Goal: Information Seeking & Learning: Learn about a topic

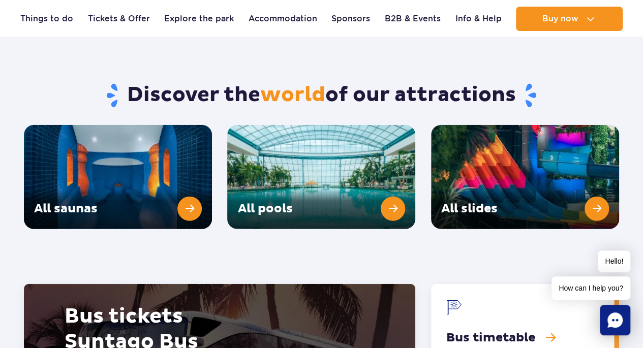
scroll to position [1342, 0]
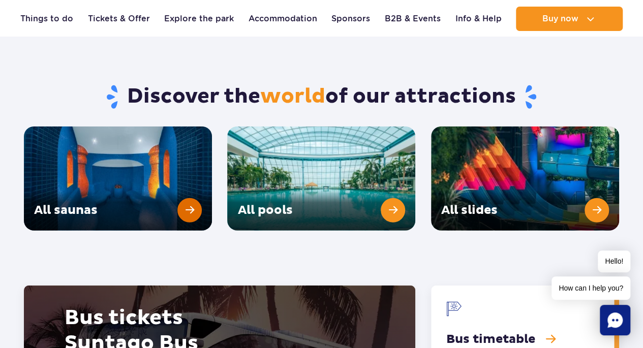
click at [197, 184] on link "All saunas" at bounding box center [118, 179] width 188 height 104
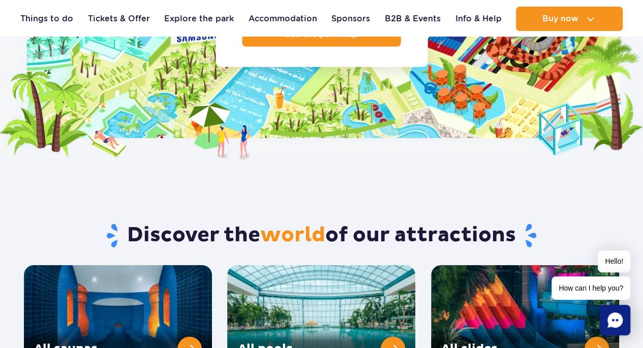
click at [603, 328] on rect "Chat" at bounding box center [615, 320] width 31 height 31
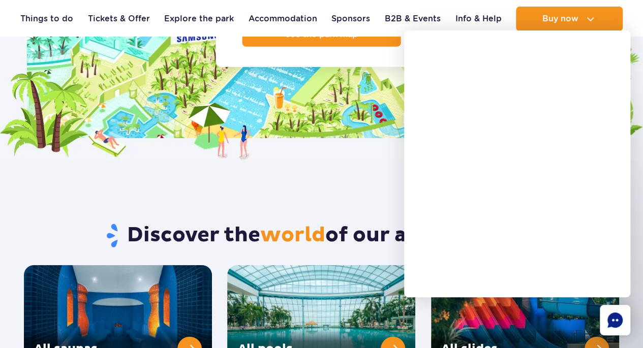
click at [538, 308] on div at bounding box center [530, 214] width 226 height 267
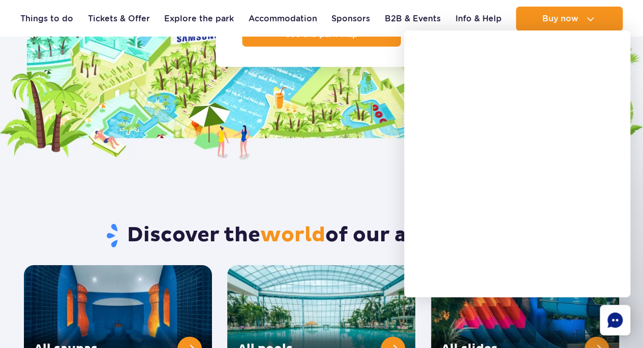
click at [538, 308] on div at bounding box center [530, 214] width 226 height 267
click at [363, 131] on img at bounding box center [321, 23] width 643 height 277
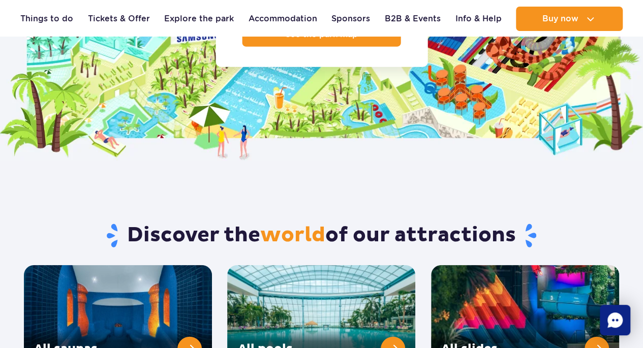
click at [612, 53] on img at bounding box center [321, 23] width 643 height 277
click at [554, 276] on link "All slides" at bounding box center [525, 317] width 188 height 104
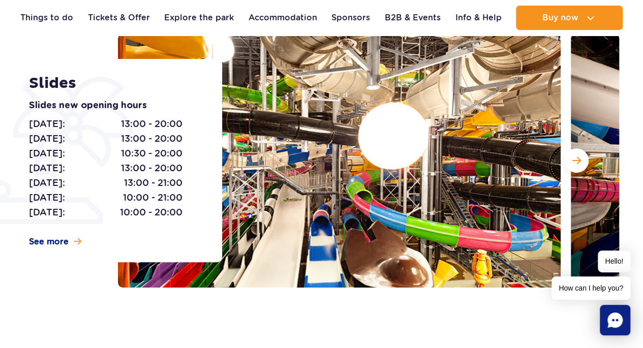
scroll to position [126, 0]
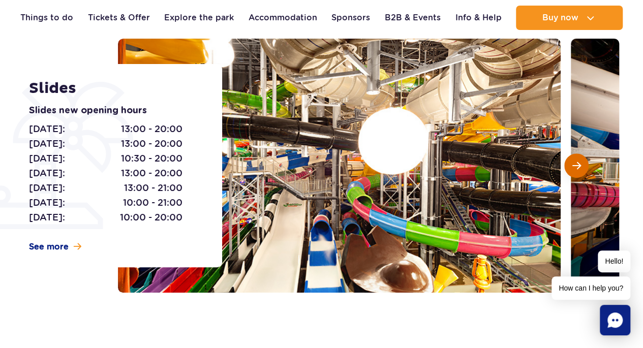
click at [581, 171] on button "Next slide" at bounding box center [576, 166] width 24 height 24
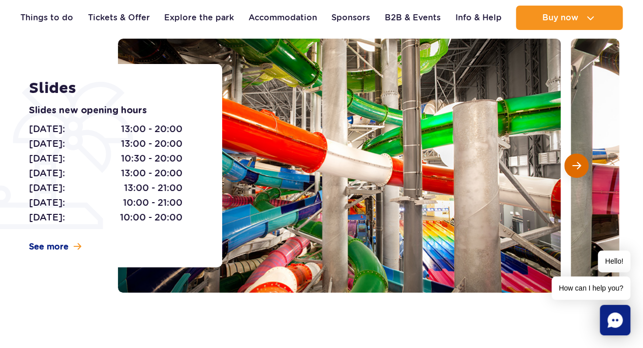
click at [581, 171] on button "Next slide" at bounding box center [576, 166] width 24 height 24
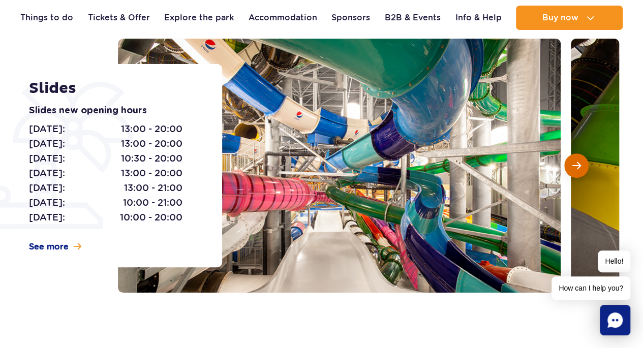
click at [581, 171] on button "Next slide" at bounding box center [576, 166] width 24 height 24
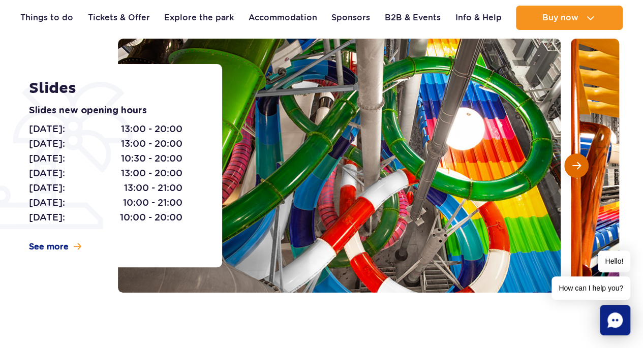
click at [581, 171] on button "Next slide" at bounding box center [576, 166] width 24 height 24
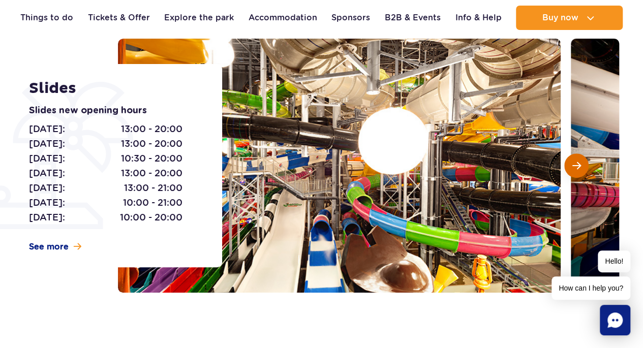
click at [581, 171] on button "Next slide" at bounding box center [576, 166] width 24 height 24
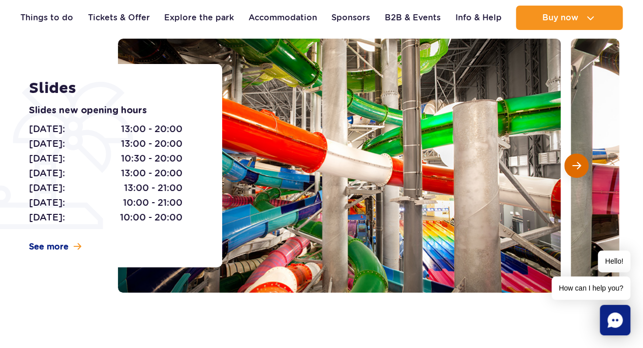
click at [581, 171] on button "Next slide" at bounding box center [576, 166] width 24 height 24
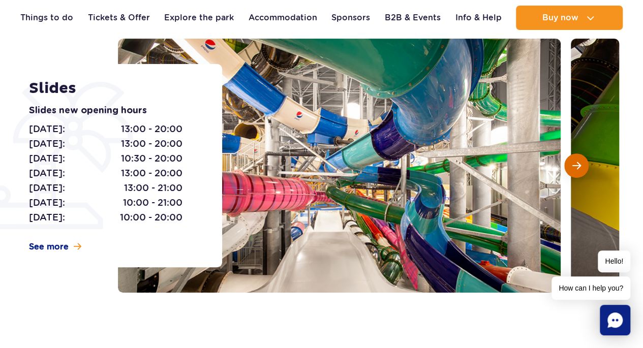
click at [581, 171] on button "Next slide" at bounding box center [576, 166] width 24 height 24
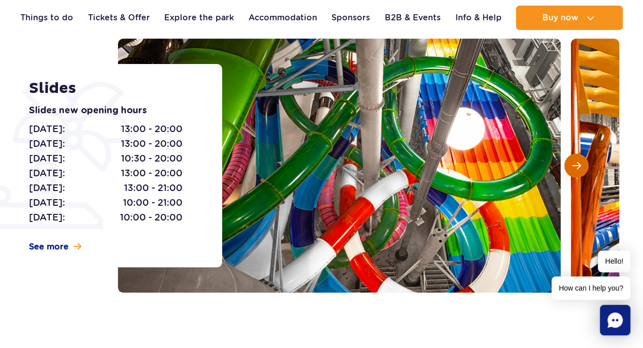
click at [581, 171] on button "Next slide" at bounding box center [576, 166] width 24 height 24
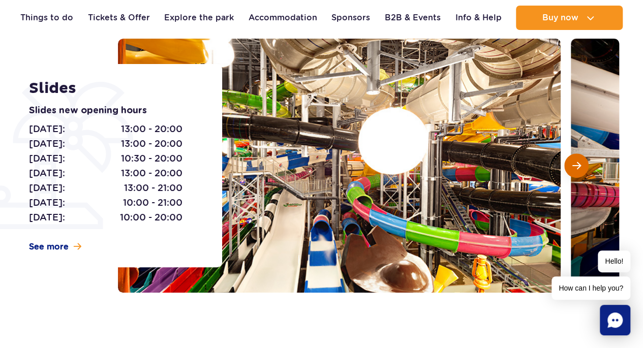
click at [581, 171] on button "Next slide" at bounding box center [576, 166] width 24 height 24
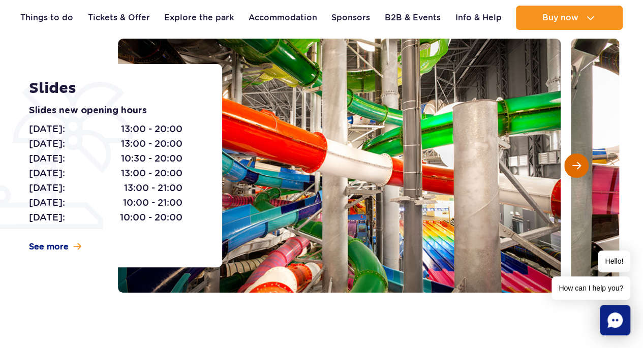
click at [581, 171] on button "Next slide" at bounding box center [576, 166] width 24 height 24
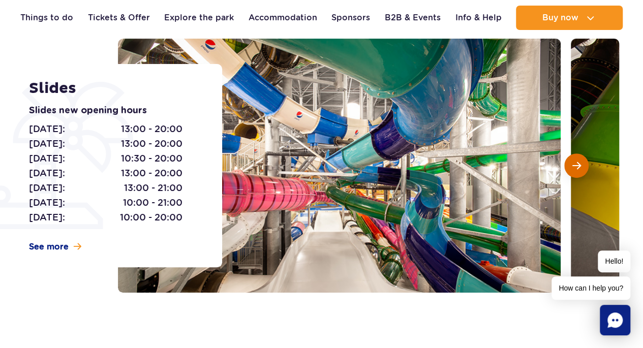
click at [581, 171] on button "Next slide" at bounding box center [576, 166] width 24 height 24
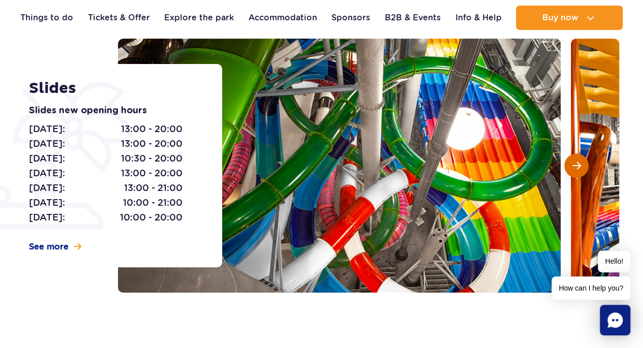
click at [581, 171] on button "Next slide" at bounding box center [576, 166] width 24 height 24
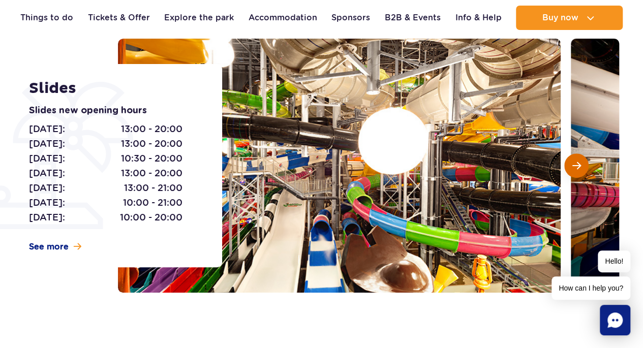
click at [581, 171] on button "Next slide" at bounding box center [576, 166] width 24 height 24
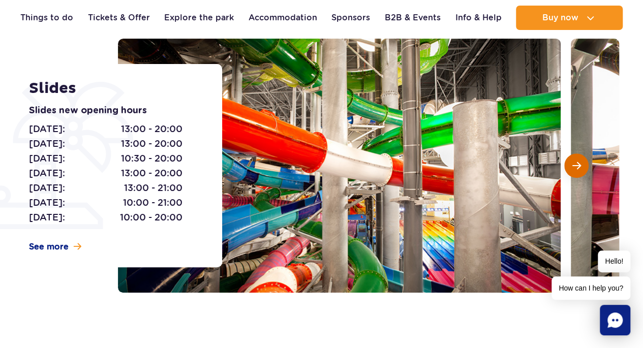
click at [581, 171] on button "Next slide" at bounding box center [576, 166] width 24 height 24
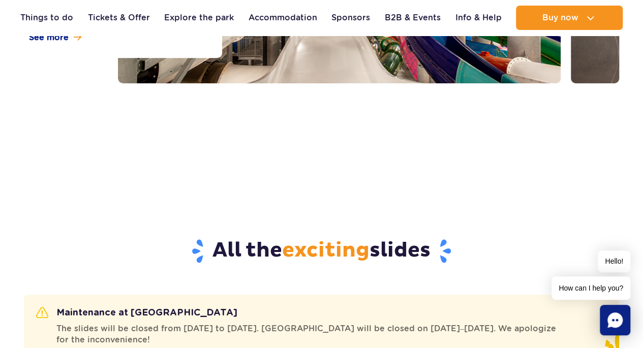
scroll to position [64, 0]
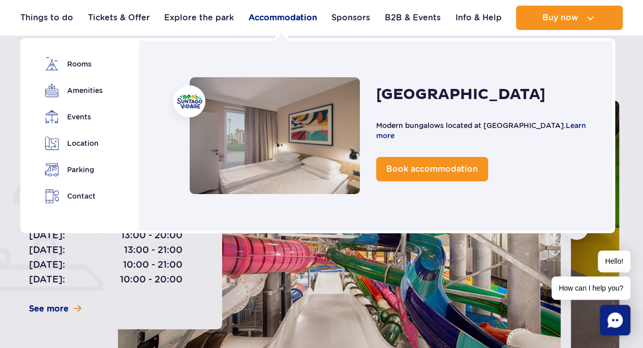
click at [276, 24] on link "Accommodation" at bounding box center [283, 18] width 69 height 24
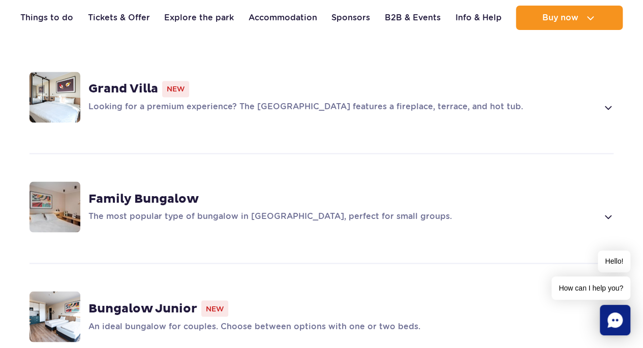
scroll to position [783, 0]
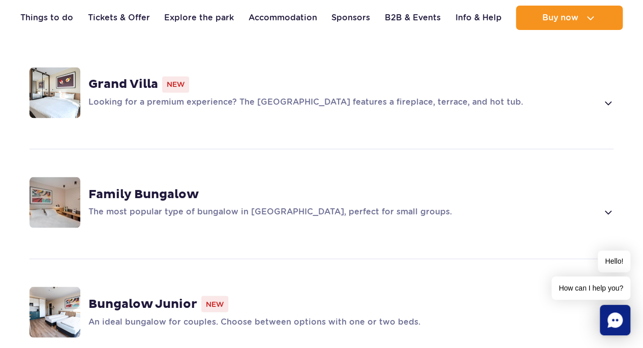
click at [130, 77] on strong "Grand Villa" at bounding box center [123, 84] width 70 height 15
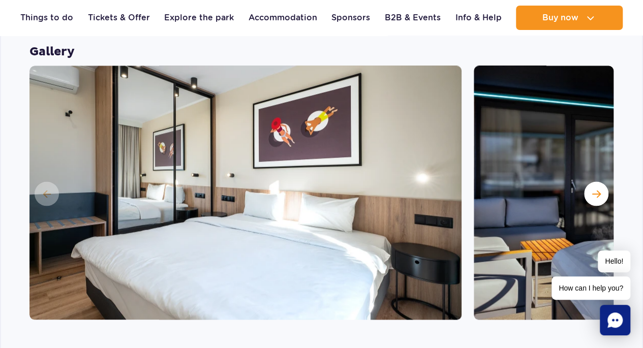
scroll to position [900, 0]
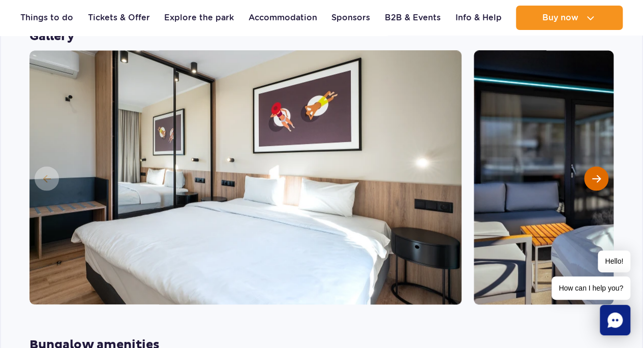
click at [591, 166] on button "Next slide" at bounding box center [596, 178] width 24 height 24
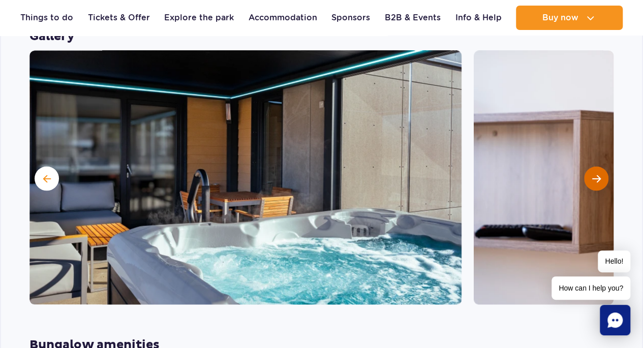
click at [591, 166] on button "Next slide" at bounding box center [596, 178] width 24 height 24
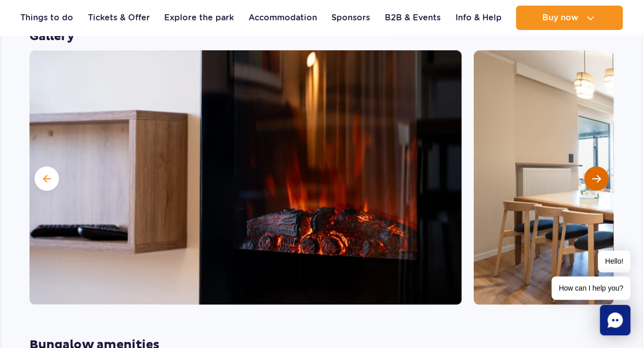
click at [591, 166] on button "Next slide" at bounding box center [596, 178] width 24 height 24
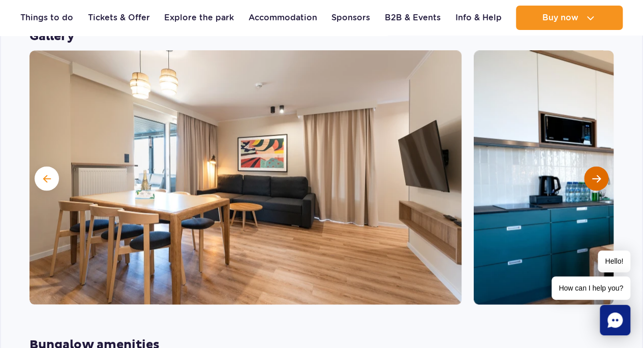
click at [591, 166] on button "Next slide" at bounding box center [596, 178] width 24 height 24
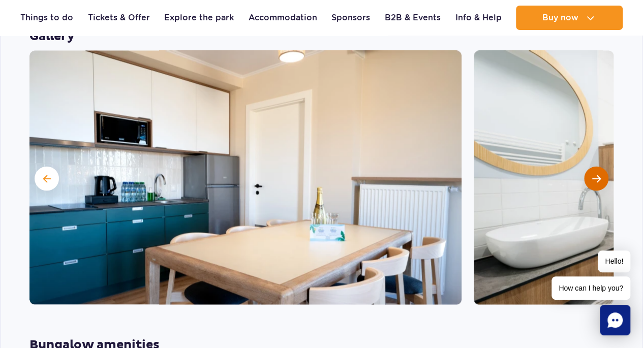
click at [591, 166] on button "Next slide" at bounding box center [596, 178] width 24 height 24
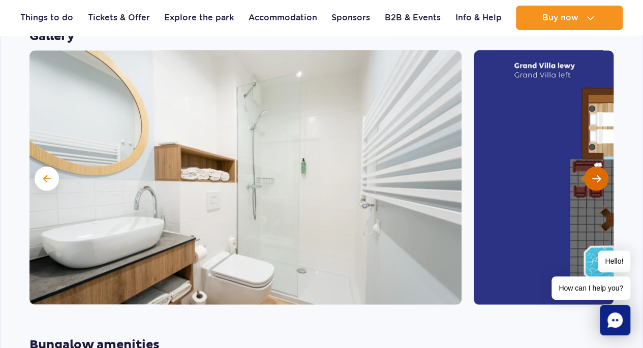
click at [591, 166] on button "Next slide" at bounding box center [596, 178] width 24 height 24
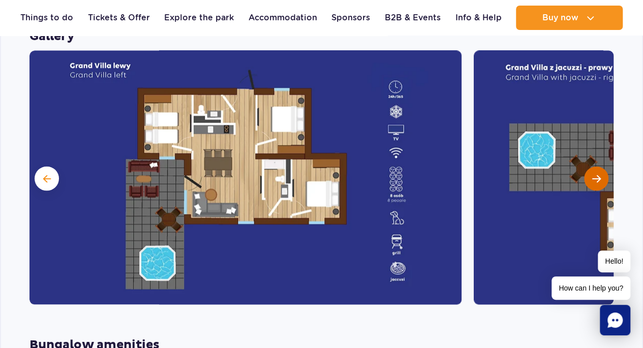
click at [591, 166] on button "Next slide" at bounding box center [596, 178] width 24 height 24
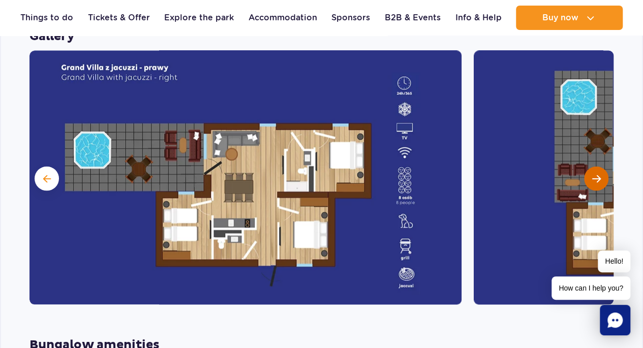
click at [591, 166] on button "Next slide" at bounding box center [596, 178] width 24 height 24
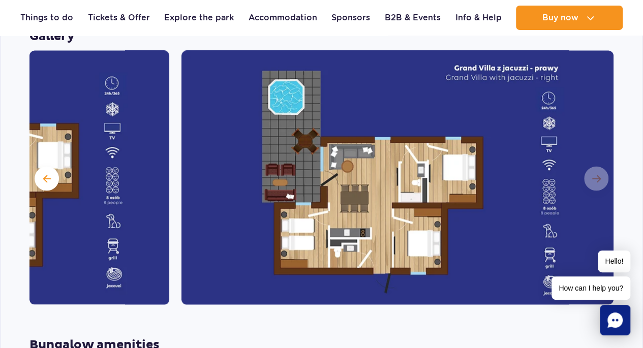
click at [603, 166] on img at bounding box center [398, 177] width 432 height 254
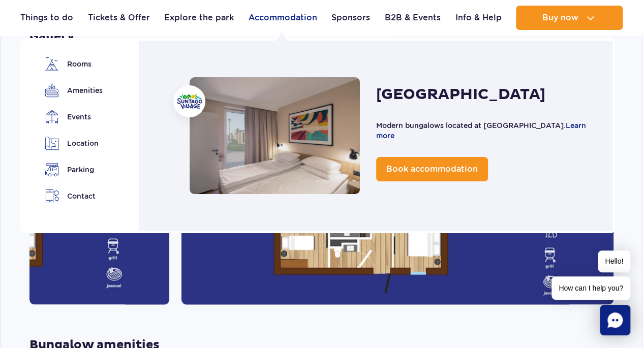
click at [279, 14] on link "Accommodation" at bounding box center [283, 18] width 69 height 24
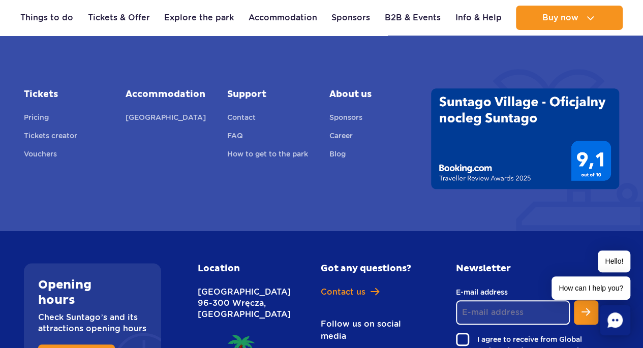
scroll to position [4159, 0]
